Goal: Complete application form

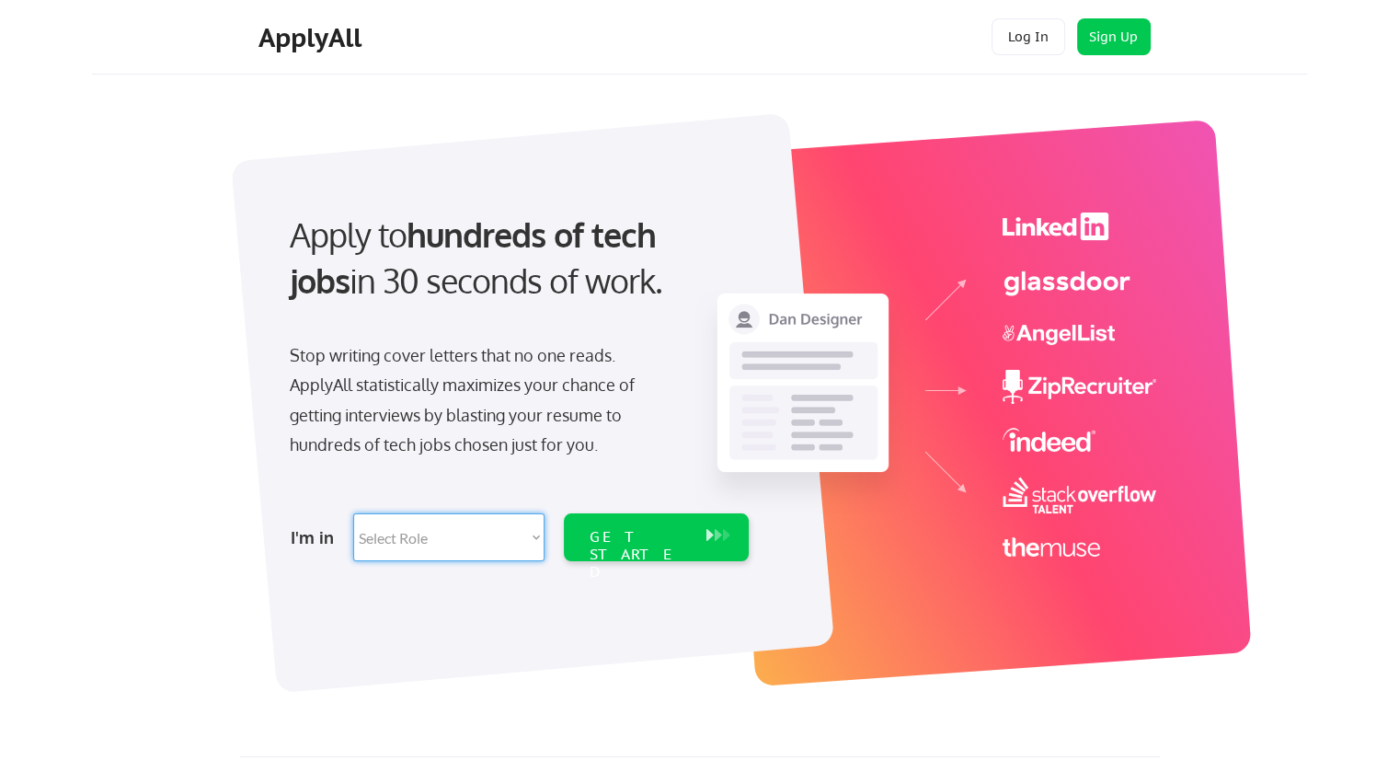
click at [534, 539] on select "Select Role Software Engineering Product Management Customer Success Sales UI/U…" at bounding box center [448, 537] width 191 height 48
select select ""customer_support""
click at [353, 513] on select "Select Role Software Engineering Product Management Customer Success Sales UI/U…" at bounding box center [448, 537] width 191 height 48
select select ""customer_support""
click at [644, 549] on div "GET STARTED" at bounding box center [638, 537] width 117 height 48
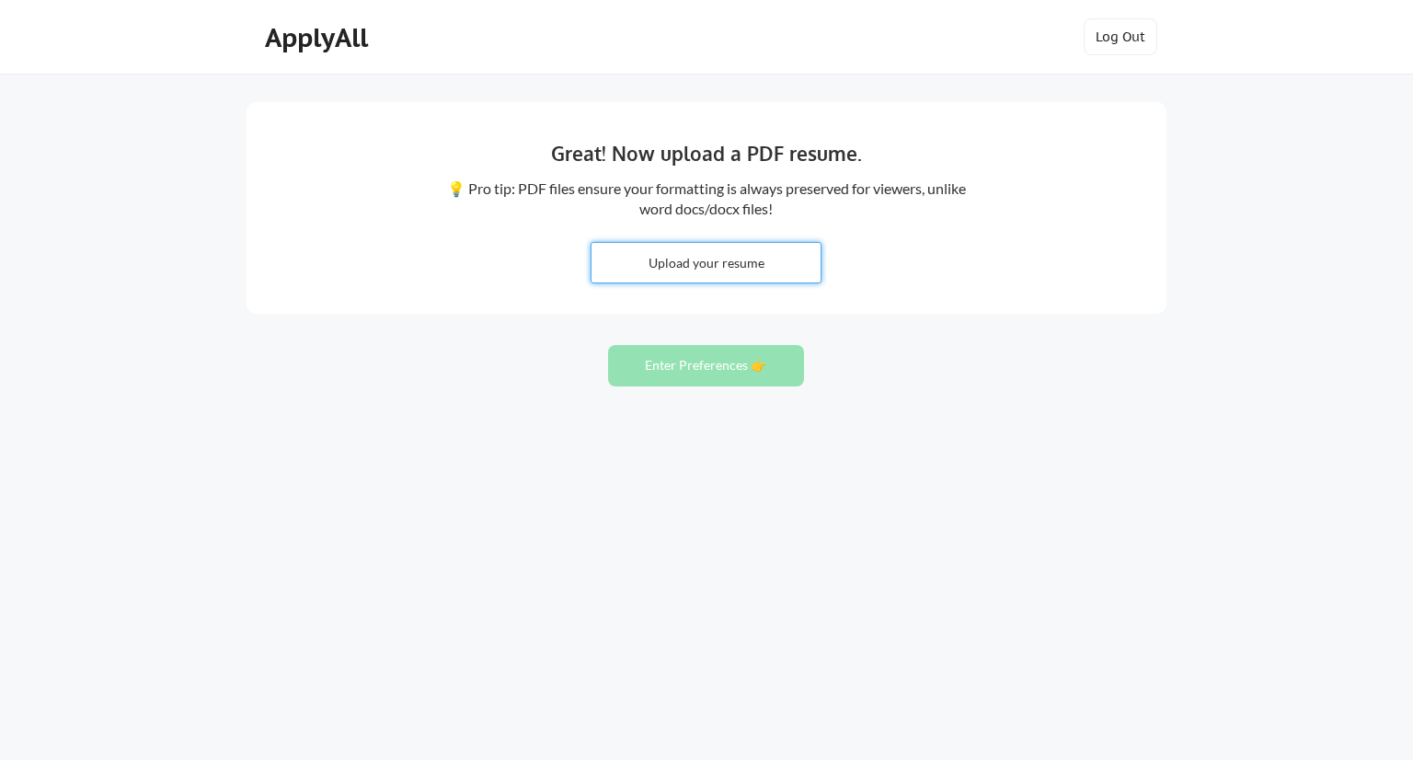
click at [715, 257] on input "file" at bounding box center [705, 263] width 229 height 40
type input "C:\fakepath\Marie Christelle Carreon CV-compressed.pdf"
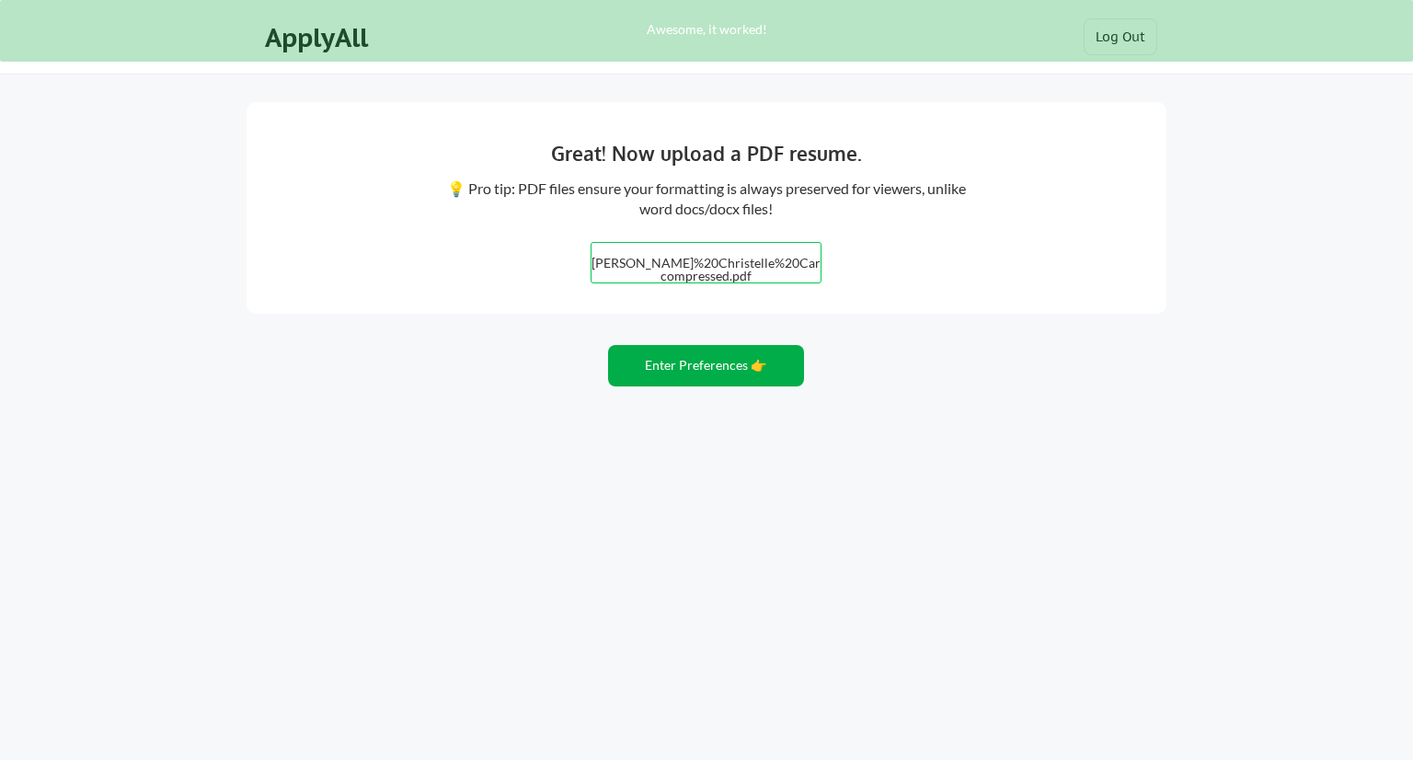
click at [711, 365] on button "Enter Preferences 👉" at bounding box center [706, 365] width 196 height 41
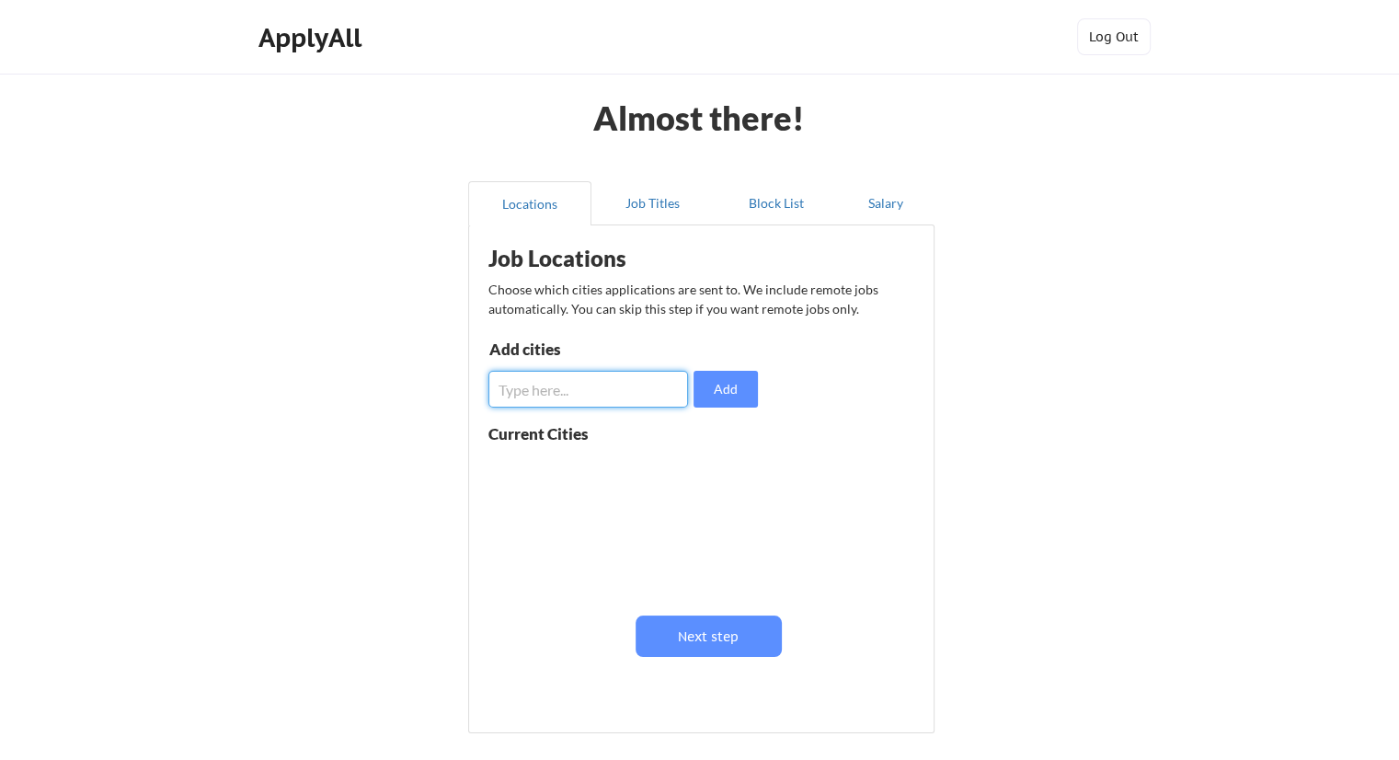
click at [668, 387] on input "input" at bounding box center [588, 389] width 200 height 37
type input "E"
type input "Remote Worldwide"
click at [721, 397] on button "Add" at bounding box center [726, 389] width 64 height 37
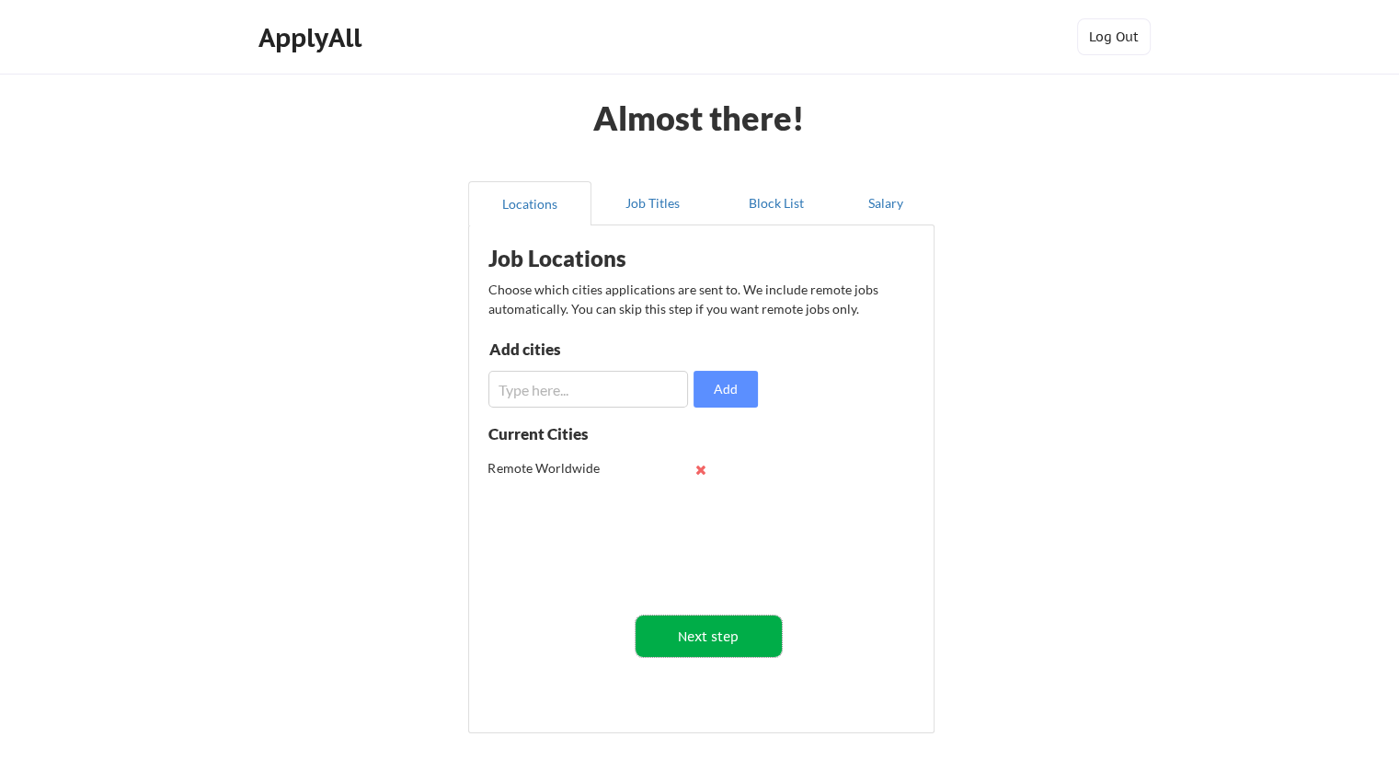
click at [730, 634] on button "Next step" at bounding box center [709, 635] width 146 height 41
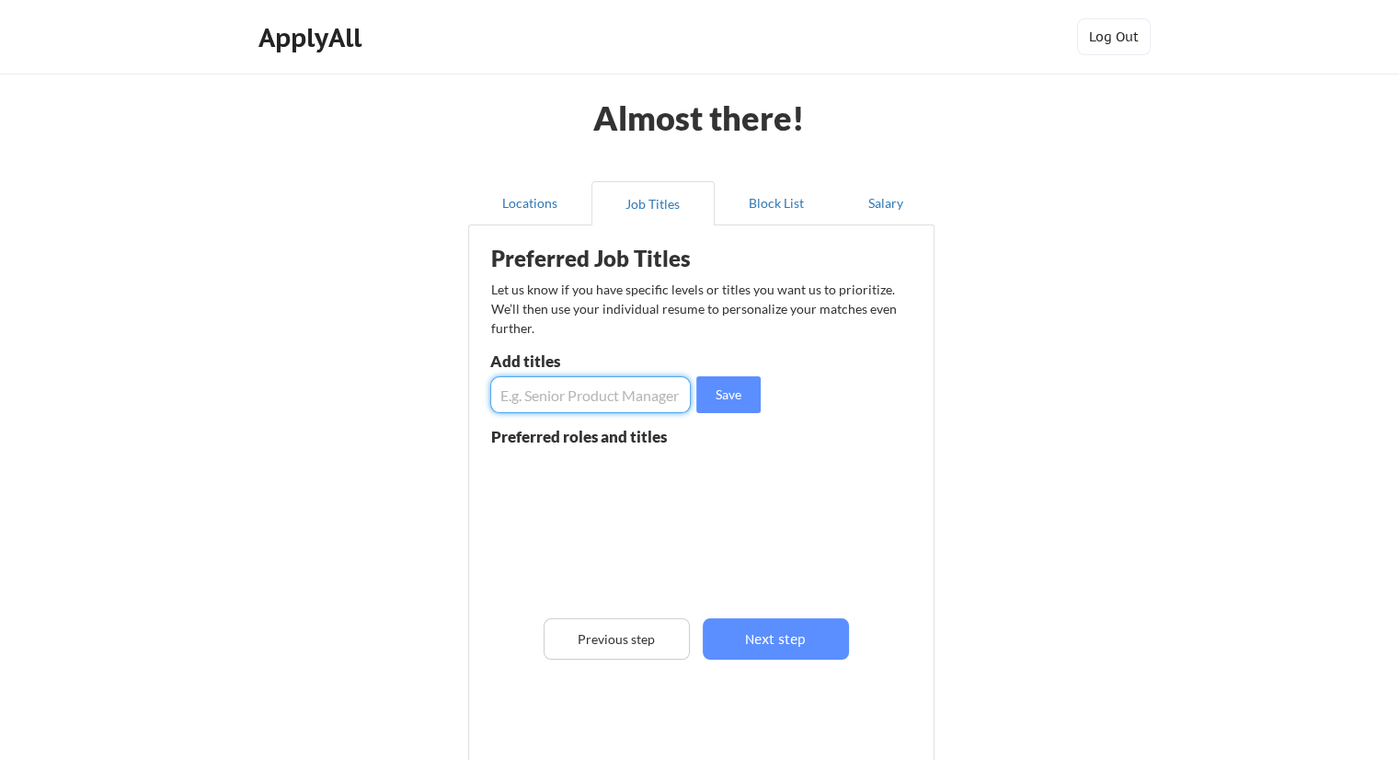
click at [555, 389] on input "input" at bounding box center [590, 394] width 201 height 37
type input "Customer Support"
click at [725, 391] on button "Save" at bounding box center [728, 394] width 64 height 37
click at [578, 405] on input "input" at bounding box center [590, 394] width 201 height 37
type input "Customer Support Manager"
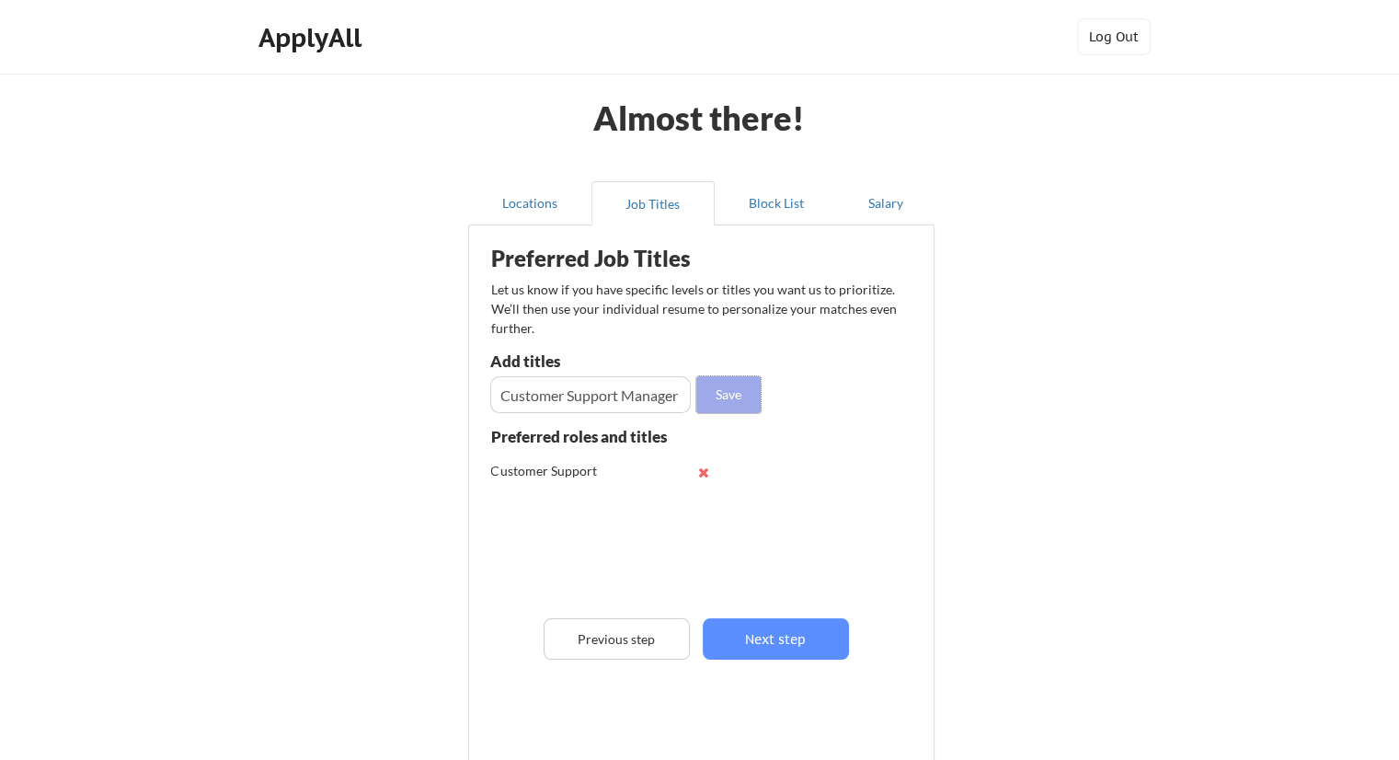
click at [736, 398] on button "Save" at bounding box center [728, 394] width 64 height 37
click at [608, 395] on input "input" at bounding box center [590, 394] width 201 height 37
type input "Executive Assistant"
click at [731, 395] on button "Save" at bounding box center [728, 394] width 64 height 37
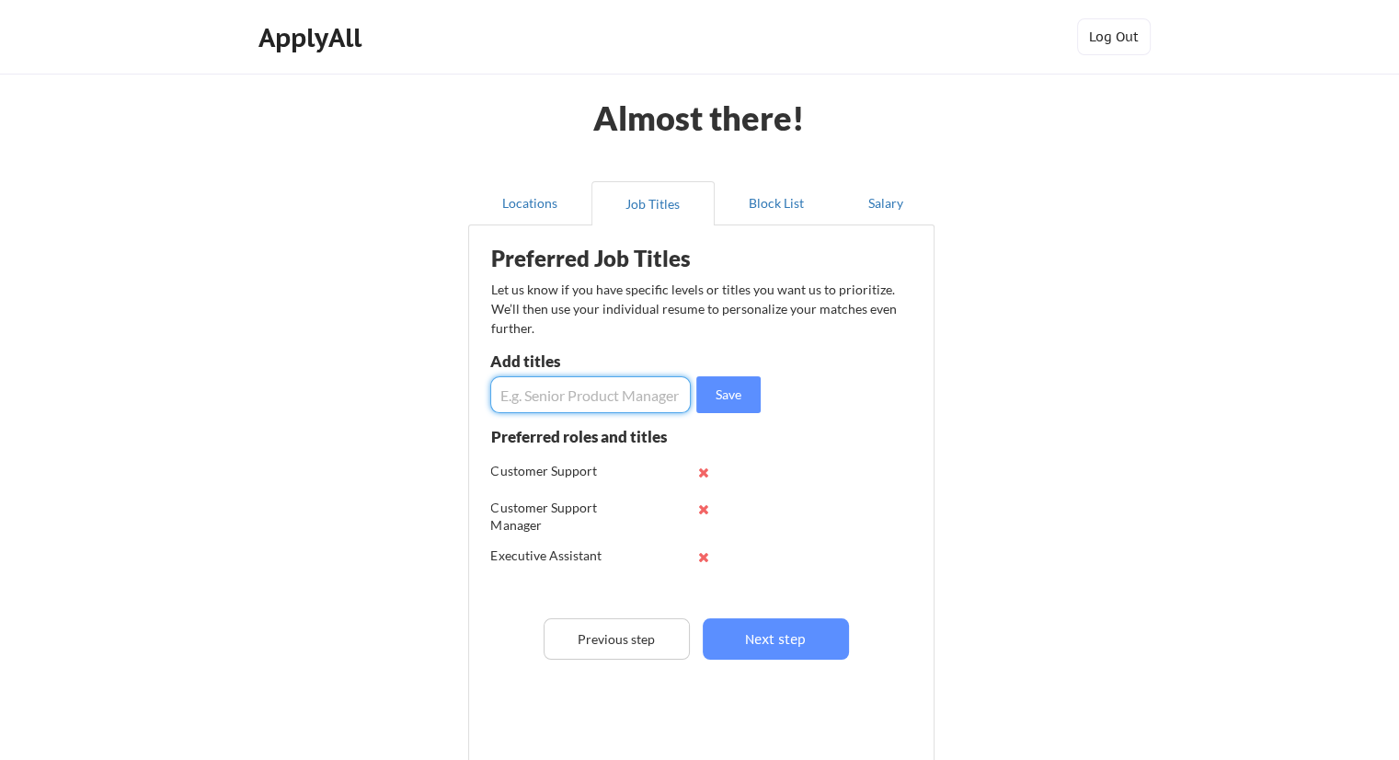
click at [578, 406] on input "input" at bounding box center [590, 394] width 201 height 37
type input "Technical Customer Support"
click at [728, 398] on button "Save" at bounding box center [728, 394] width 64 height 37
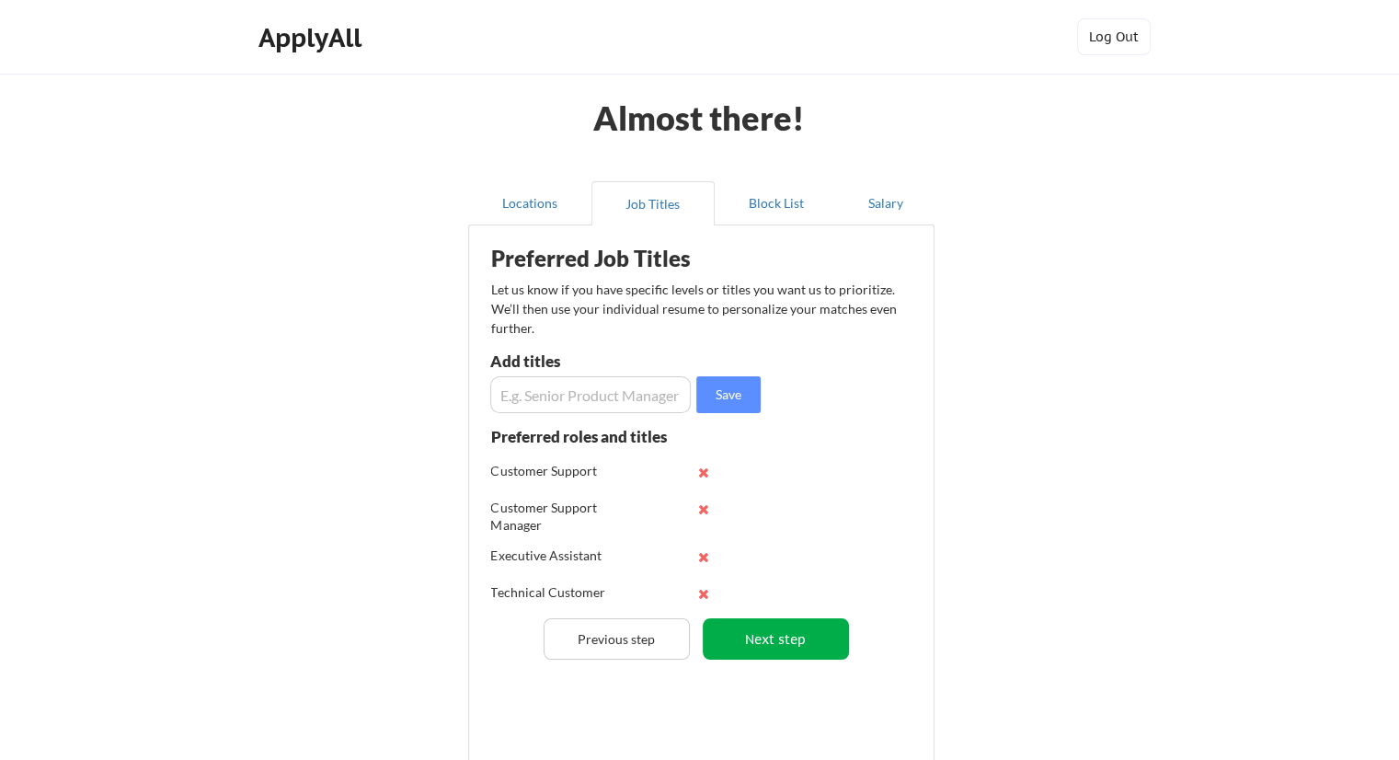
click at [738, 637] on button "Next step" at bounding box center [776, 638] width 146 height 41
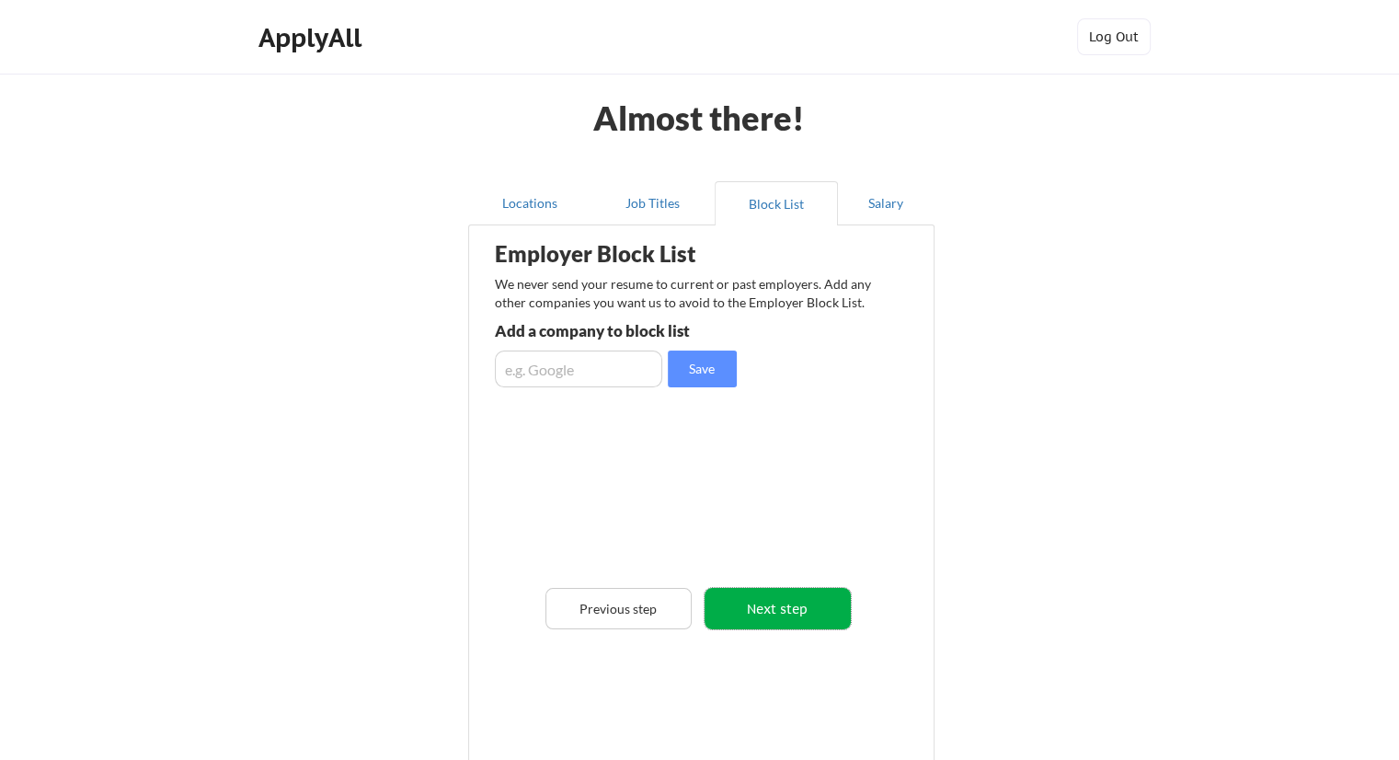
click at [747, 608] on button "Next step" at bounding box center [778, 608] width 146 height 41
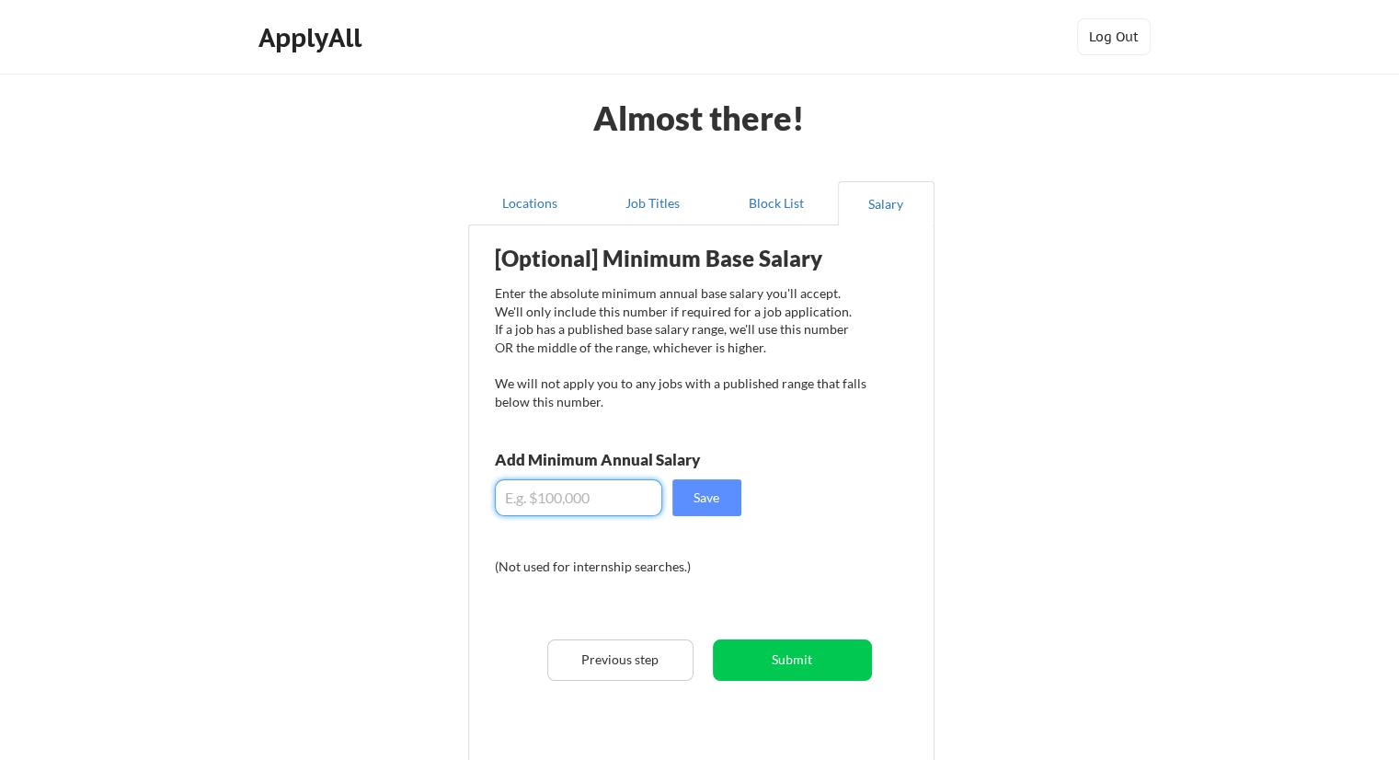
click at [591, 498] on input "input" at bounding box center [578, 497] width 167 height 37
click at [559, 499] on input "input" at bounding box center [578, 497] width 167 height 37
type input "$20,000"
click at [709, 488] on button "Save" at bounding box center [706, 497] width 69 height 37
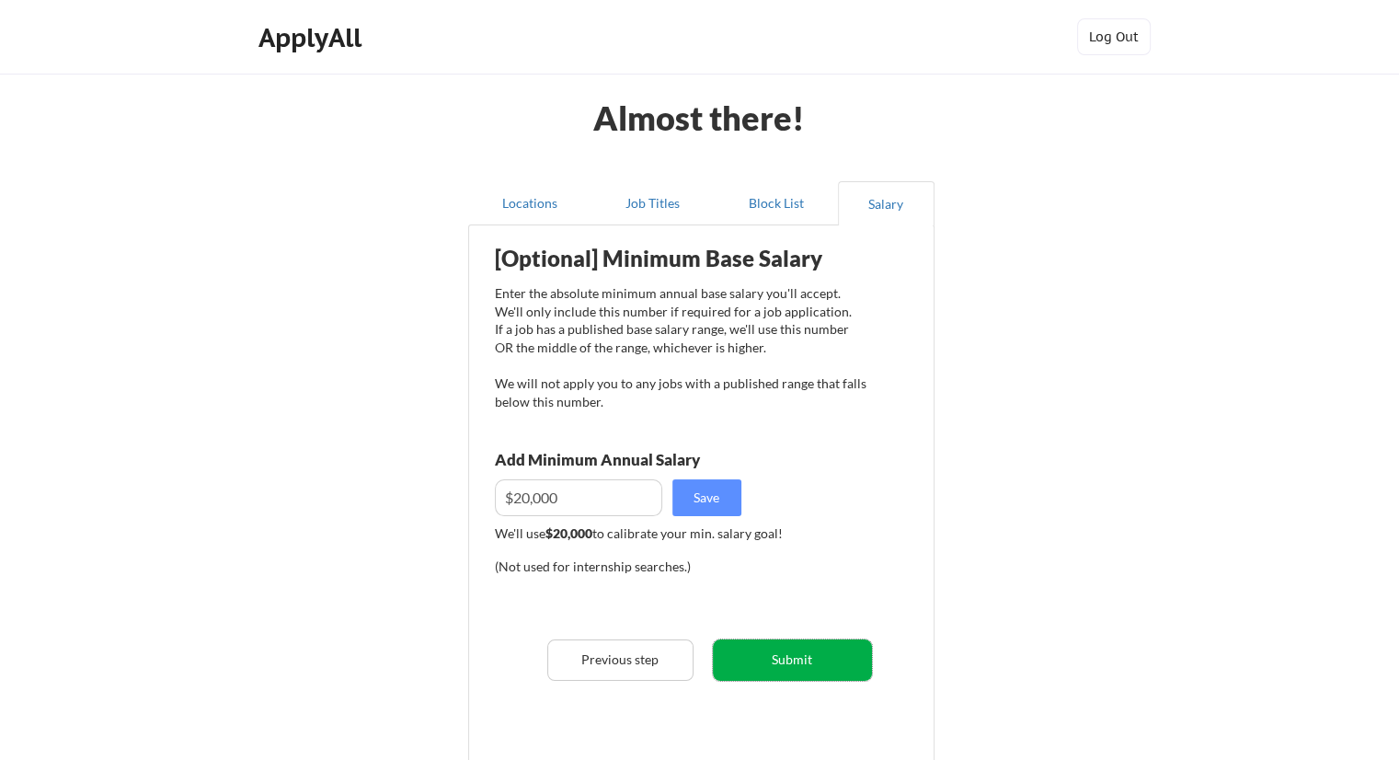
click at [780, 667] on button "Submit" at bounding box center [792, 659] width 159 height 41
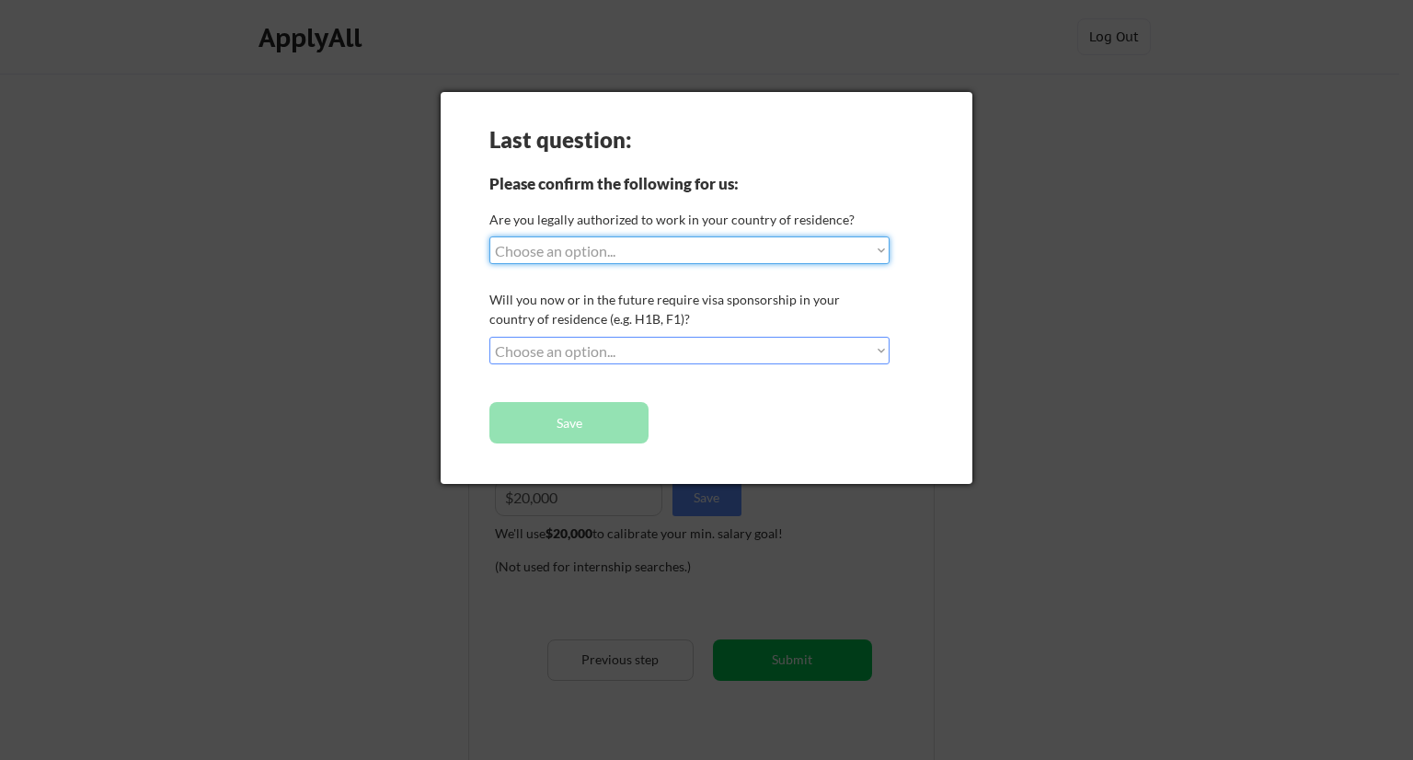
click at [633, 255] on select "Choose an option... Yes, I am a US Citizen Yes, I am a Canadian Citizen Yes, I …" at bounding box center [689, 250] width 400 height 28
click at [620, 257] on select "Choose an option... Yes, I am a US Citizen Yes, I am a Canadian Citizen Yes, I …" at bounding box center [689, 250] width 400 height 28
select select ""no__i_am_not__yet__authorized""
click at [489, 236] on select "Choose an option... Yes, I am a US Citizen Yes, I am a Canadian Citizen Yes, I …" at bounding box center [689, 250] width 400 height 28
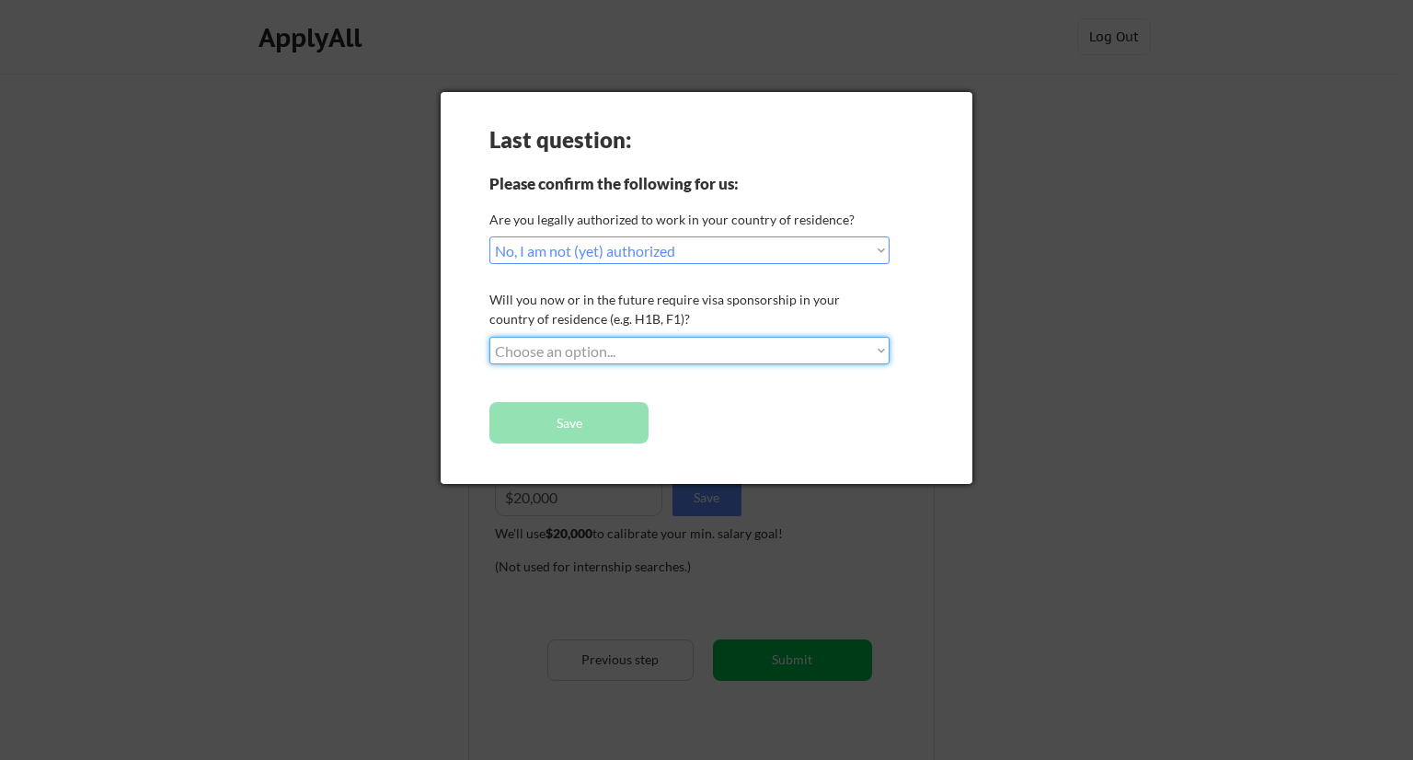
click at [621, 343] on select "Choose an option... No, I will not need sponsorship Yes, I will need sponsorship" at bounding box center [689, 351] width 400 height 28
select select ""yes__i_will_need_sponsorship""
click at [489, 337] on select "Choose an option... No, I will not need sponsorship Yes, I will need sponsorship" at bounding box center [689, 351] width 400 height 28
click at [603, 424] on button "Save" at bounding box center [568, 422] width 159 height 41
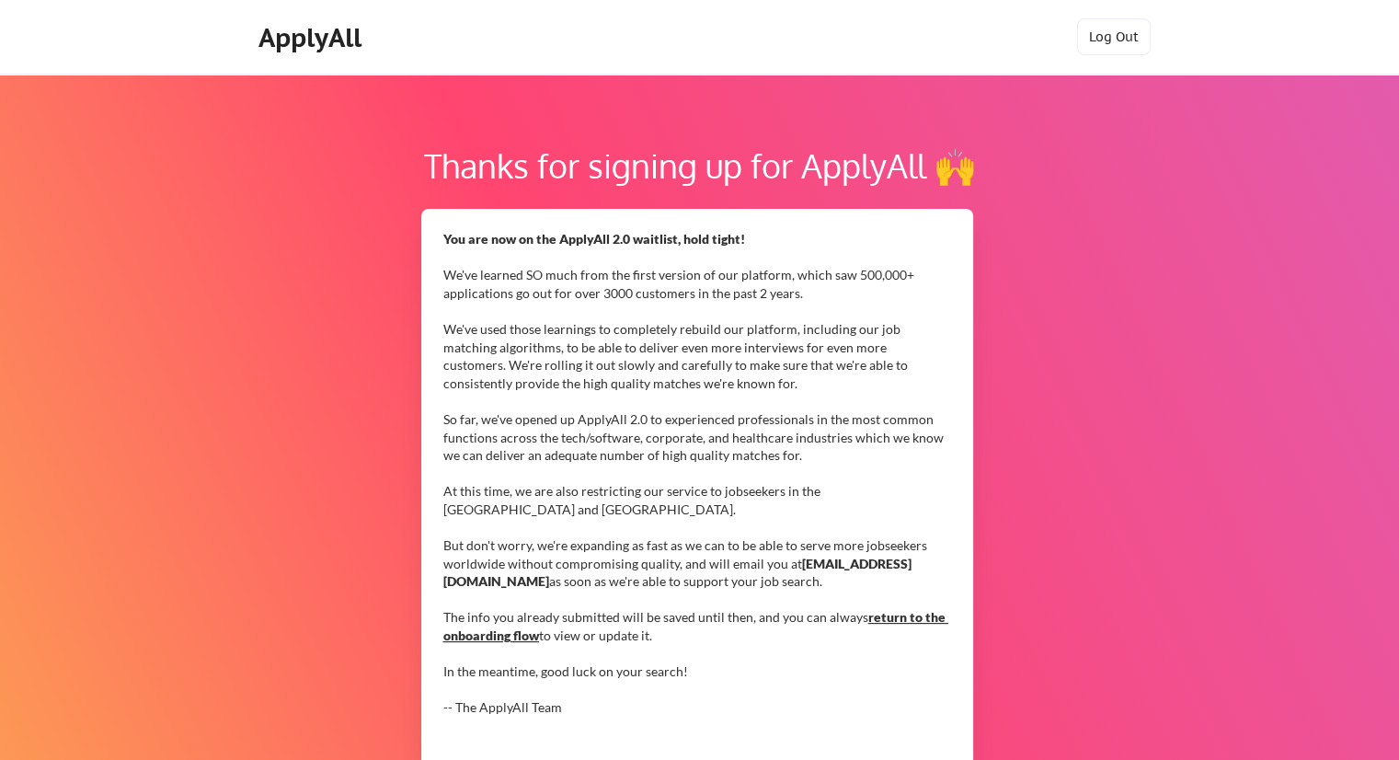
click at [880, 614] on link "return to the onboarding flow" at bounding box center [695, 626] width 505 height 34
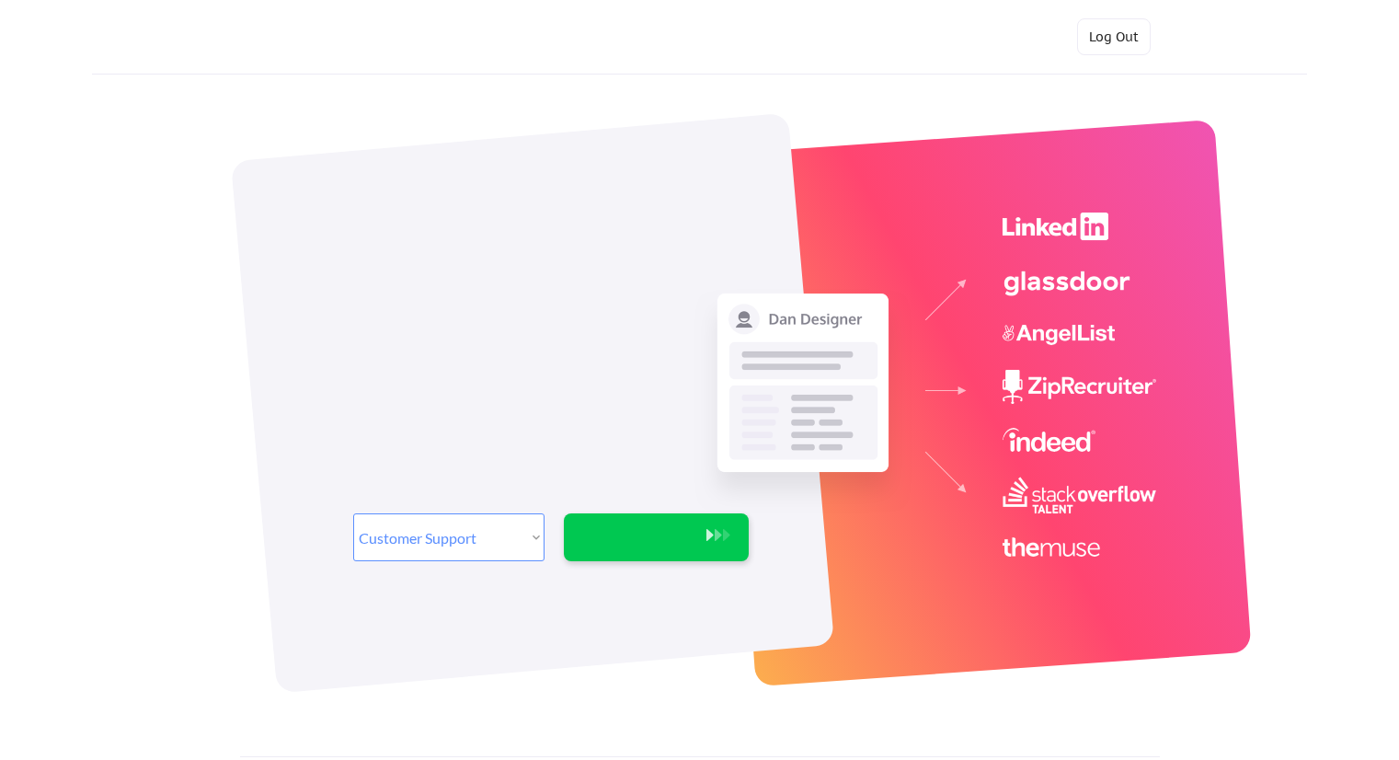
select select ""customer_support""
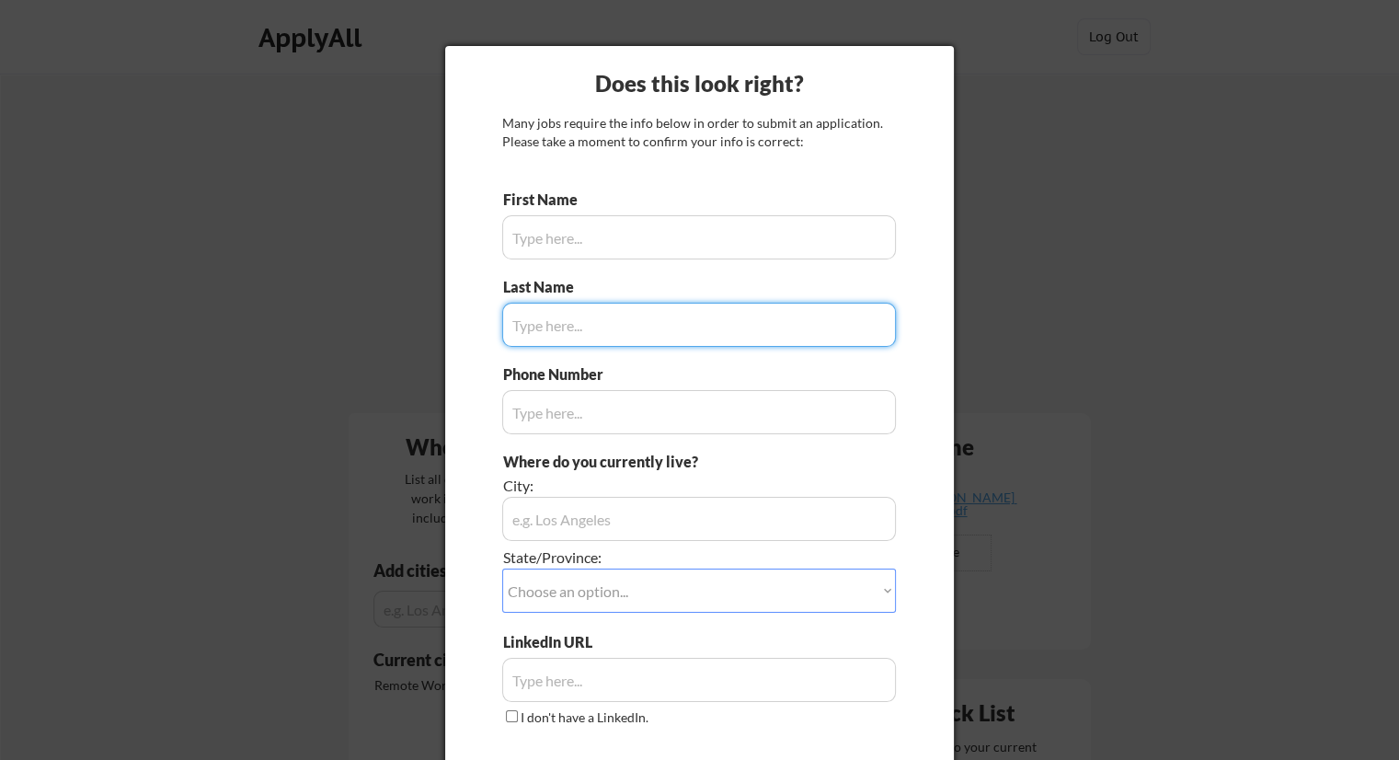
click at [575, 235] on input "input" at bounding box center [699, 237] width 394 height 44
click at [1125, 236] on div at bounding box center [699, 380] width 1399 height 760
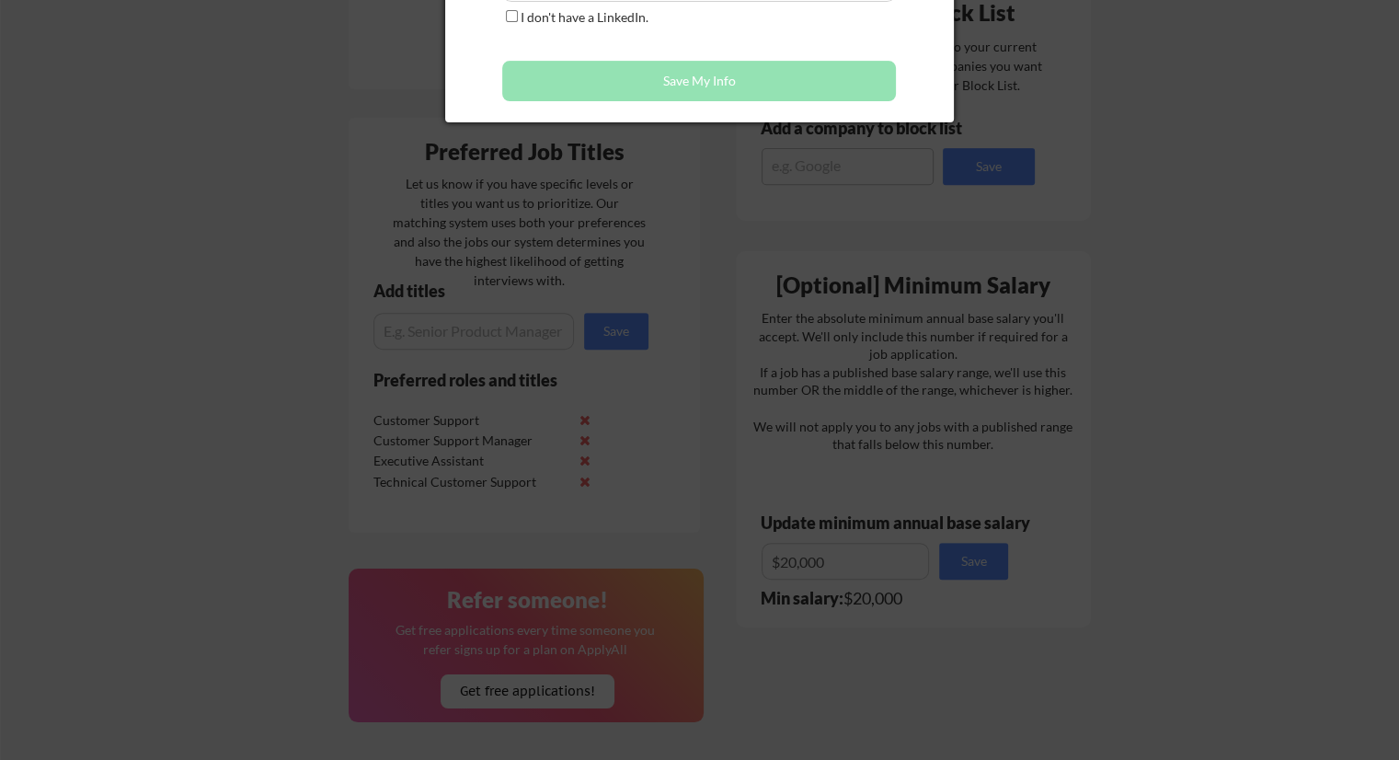
scroll to position [828, 0]
